Goal: Transaction & Acquisition: Obtain resource

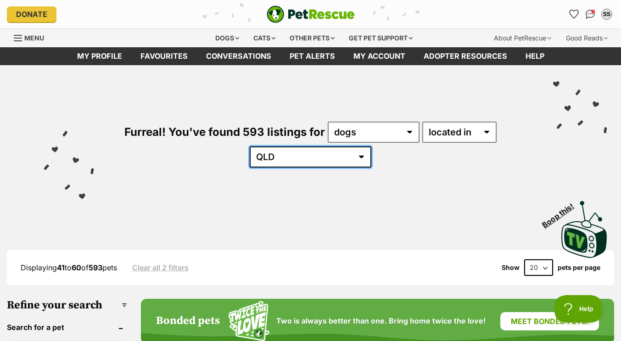
click at [333, 149] on select "Australia ACT NSW NT QLD SA TAS VIC WA" at bounding box center [310, 156] width 122 height 21
select select "any"
click at [277, 146] on select "Australia ACT NSW NT QLD SA TAS VIC WA" at bounding box center [310, 156] width 122 height 21
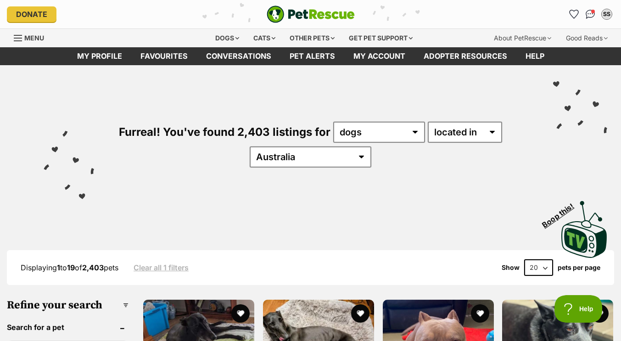
select select "QLD"
click at [277, 146] on select "Australia ACT NSW NT QLD SA TAS VIC WA" at bounding box center [310, 156] width 122 height 21
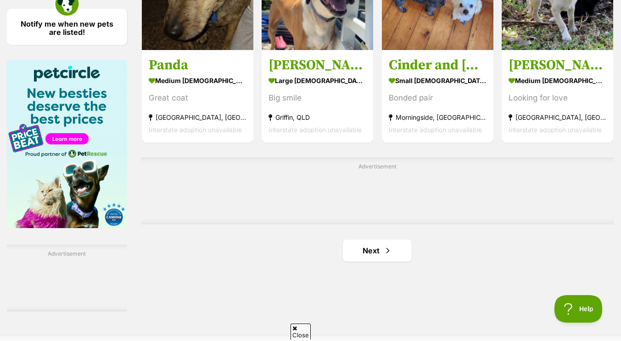
scroll to position [1502, 0]
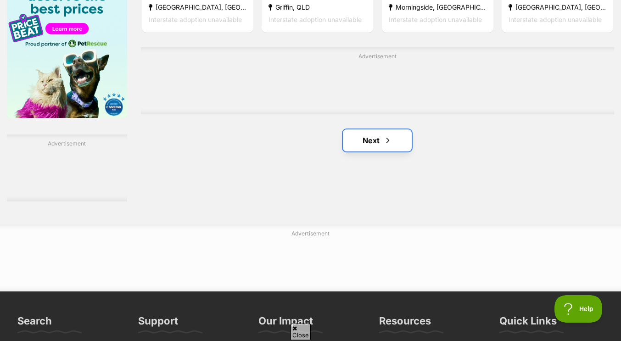
click at [363, 137] on link "Next" at bounding box center [377, 140] width 69 height 22
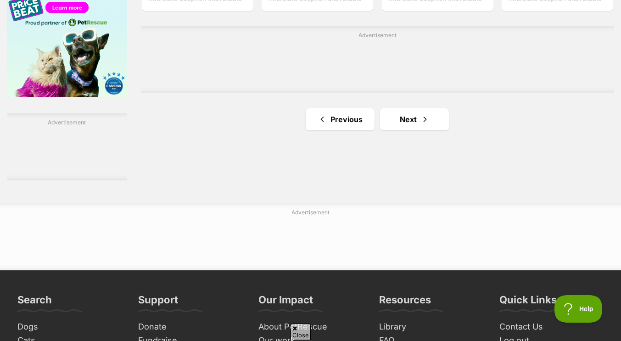
scroll to position [1524, 0]
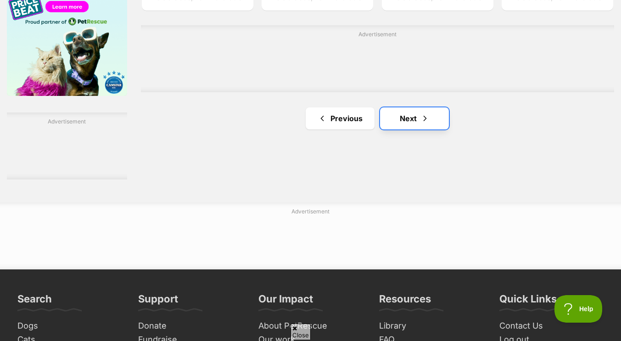
click at [431, 122] on link "Next" at bounding box center [414, 118] width 69 height 22
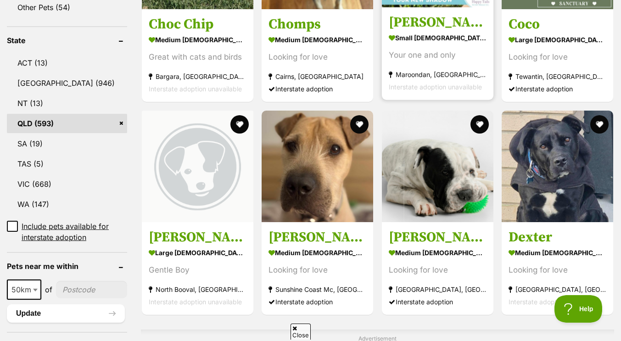
scroll to position [473, 0]
